Goal: Task Accomplishment & Management: Manage account settings

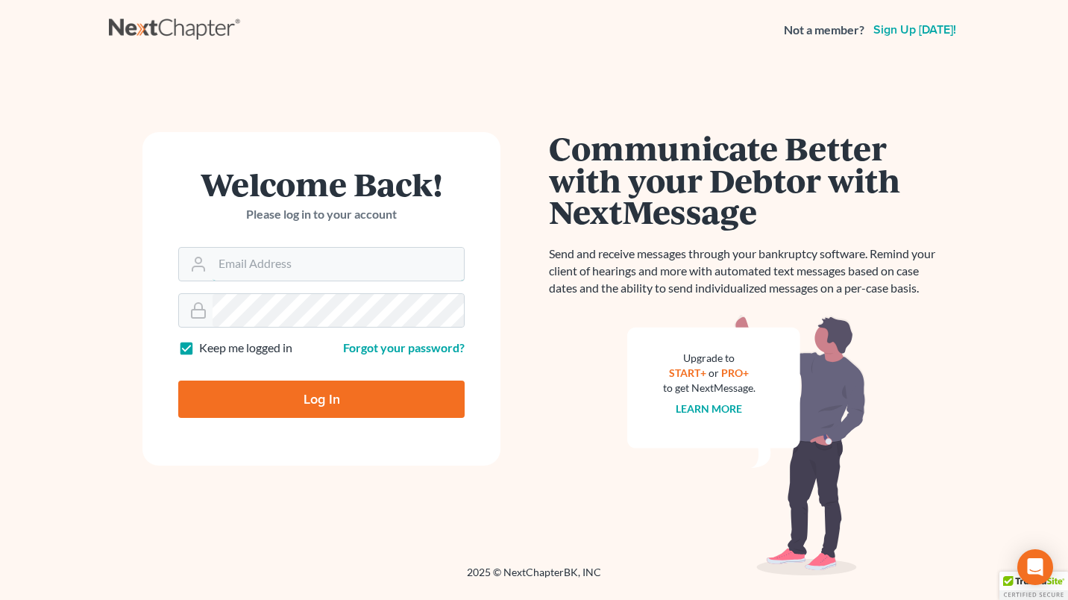
type input "mjones@jonesbankruptcy.com"
click at [333, 400] on input "Log In" at bounding box center [321, 398] width 286 height 37
type input "Thinking..."
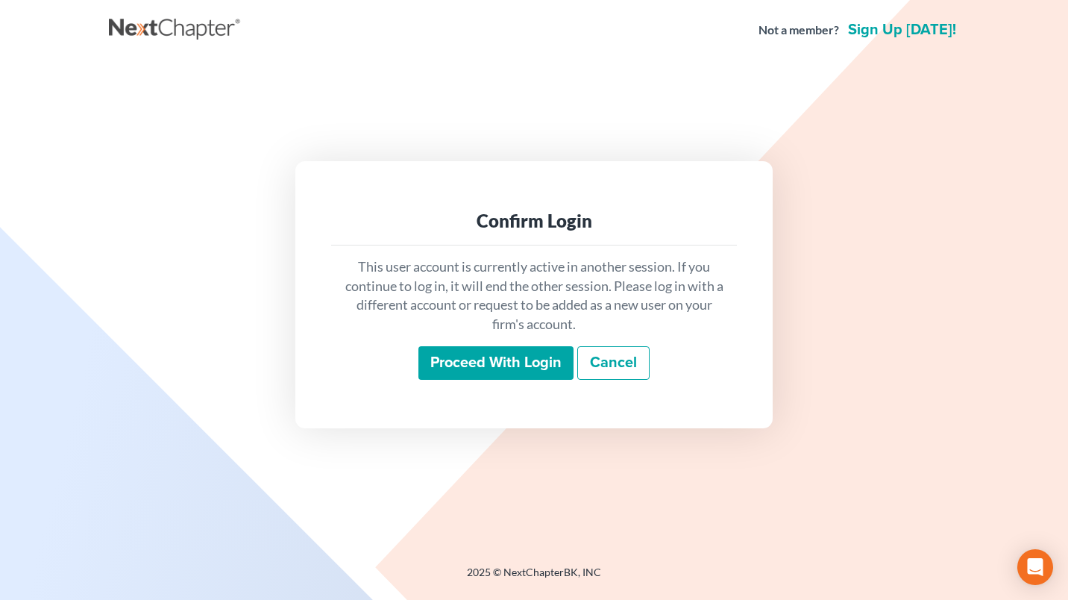
click at [453, 360] on input "Proceed with login" at bounding box center [495, 363] width 155 height 34
